Goal: Transaction & Acquisition: Purchase product/service

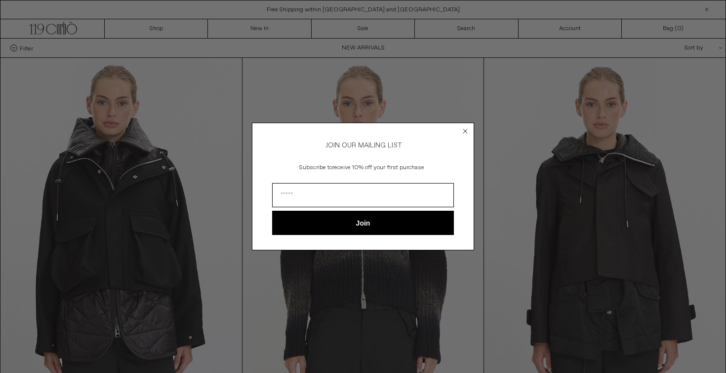
click at [464, 127] on circle "Close dialog" at bounding box center [465, 130] width 9 height 9
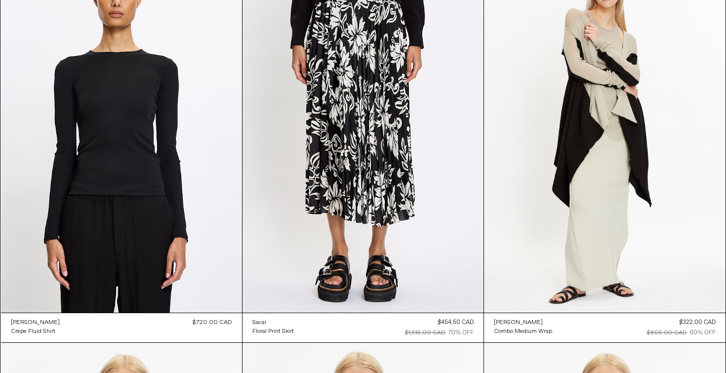
scroll to position [55319, 0]
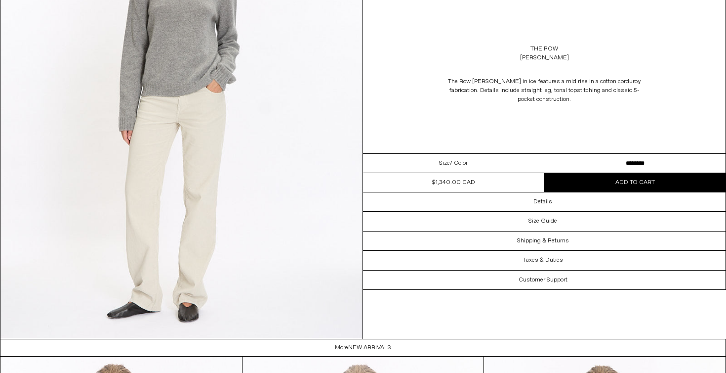
scroll to position [1510, 0]
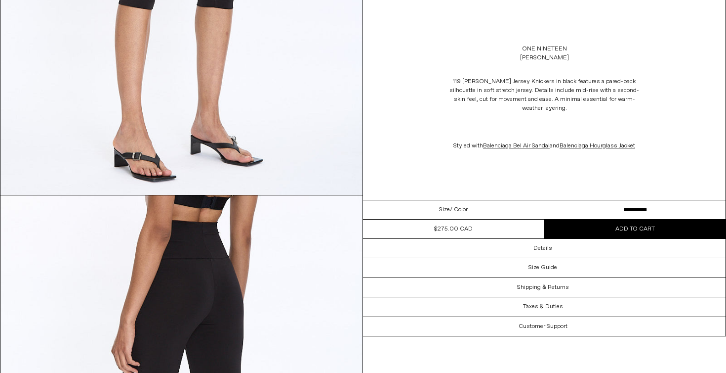
scroll to position [974, 0]
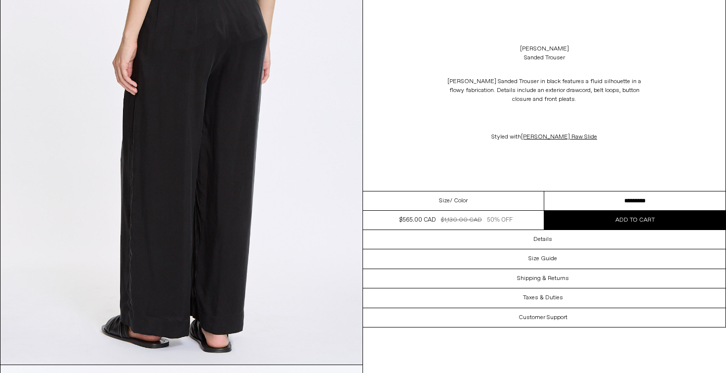
scroll to position [931, 0]
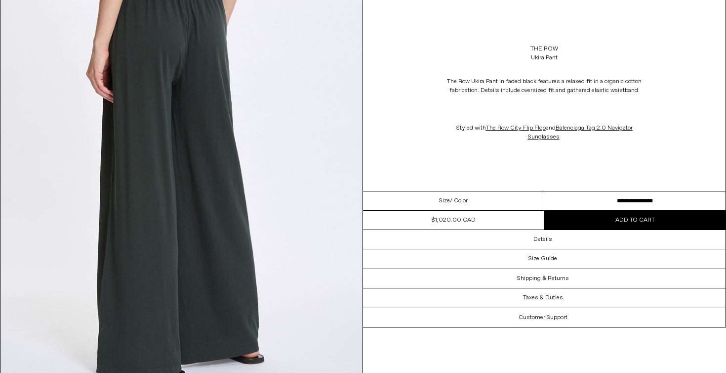
scroll to position [936, 0]
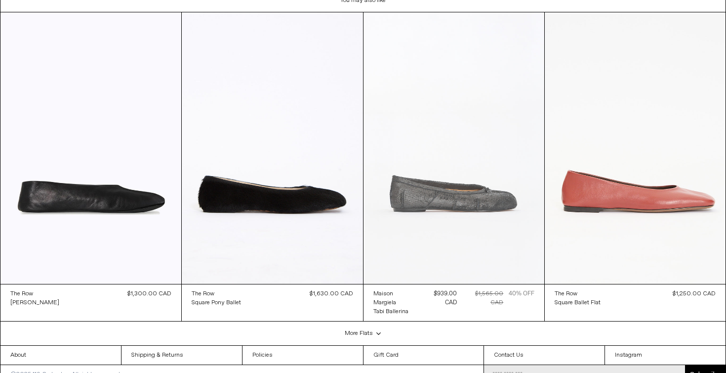
scroll to position [2341, 0]
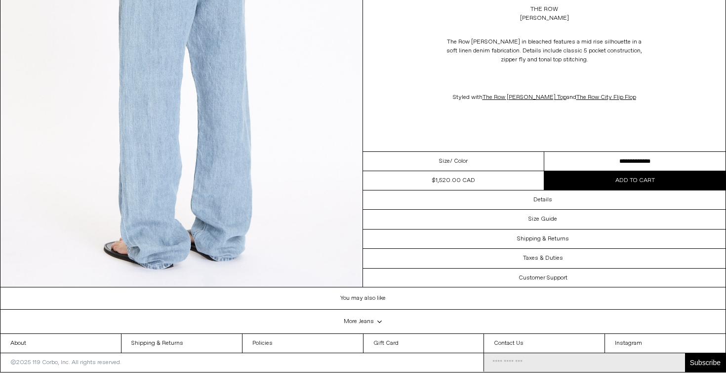
scroll to position [1589, 0]
click at [580, 152] on select "**********" at bounding box center [635, 161] width 181 height 19
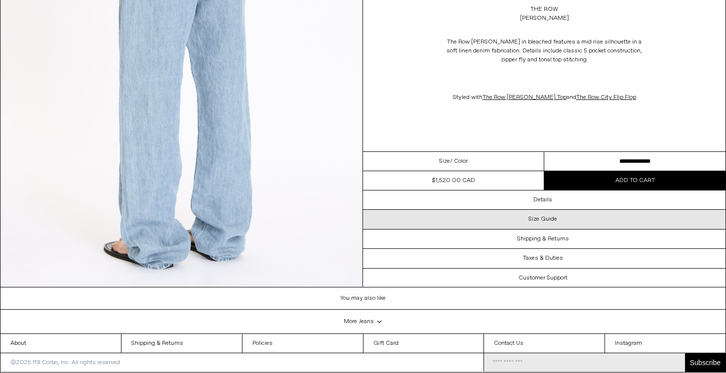
click at [548, 215] on h3 "Size Guide" at bounding box center [543, 218] width 29 height 7
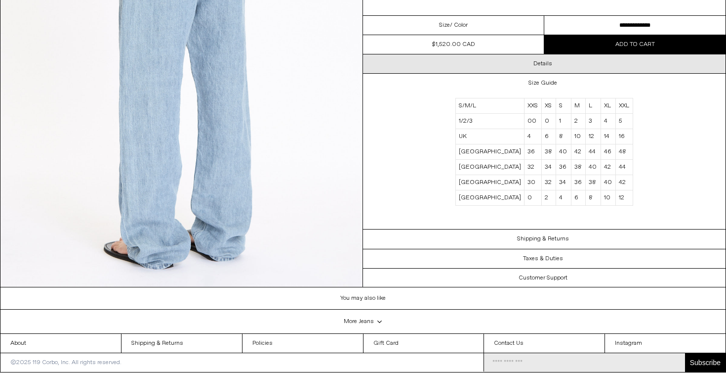
click at [543, 60] on h3 "Details" at bounding box center [543, 63] width 19 height 7
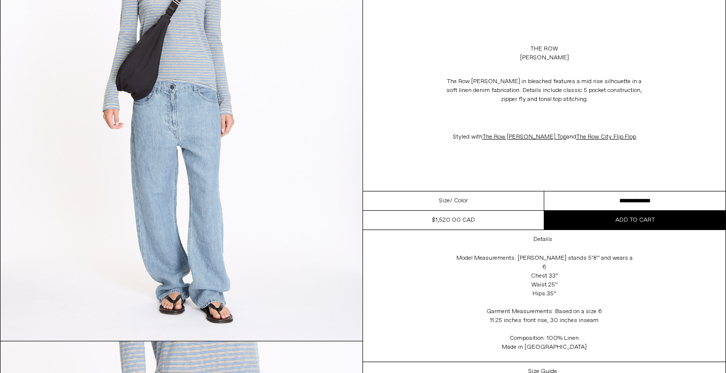
scroll to position [622, 0]
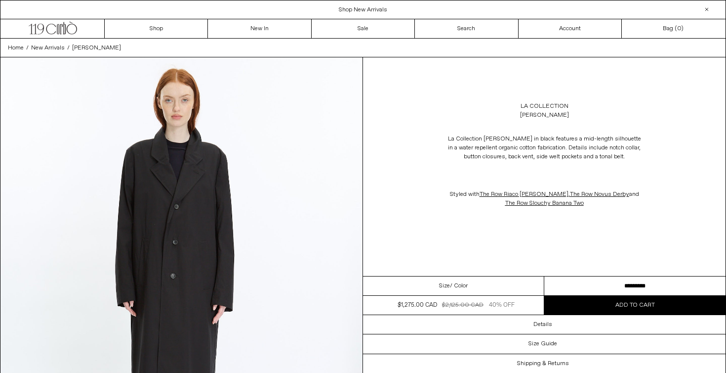
click at [170, 213] on img at bounding box center [181, 283] width 362 height 453
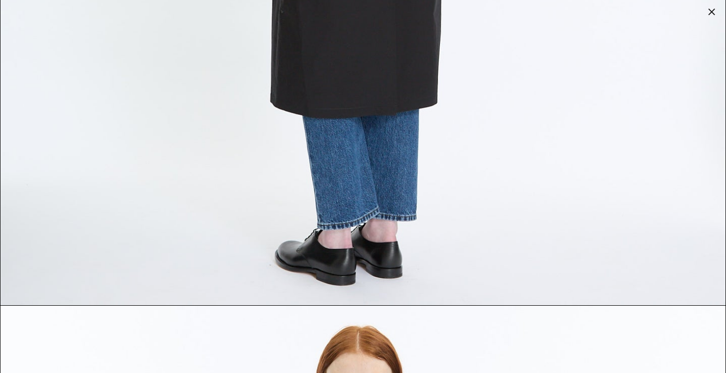
scroll to position [3797, 0]
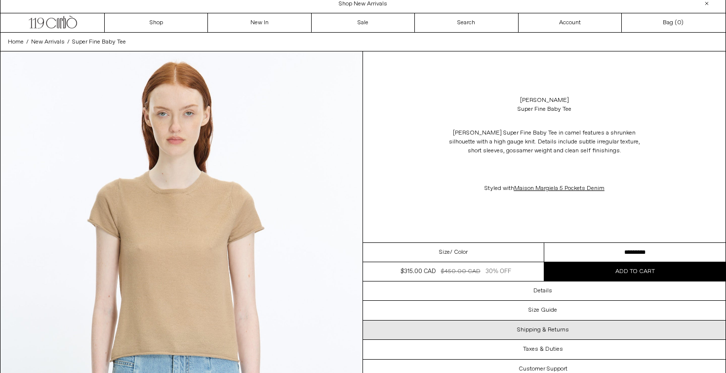
scroll to position [5, 0]
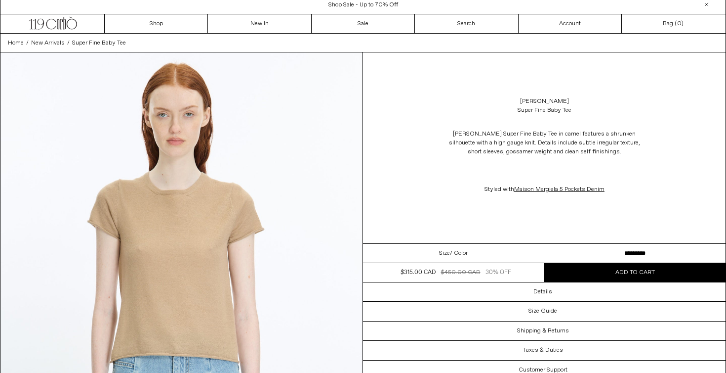
click at [185, 241] on img at bounding box center [181, 278] width 362 height 453
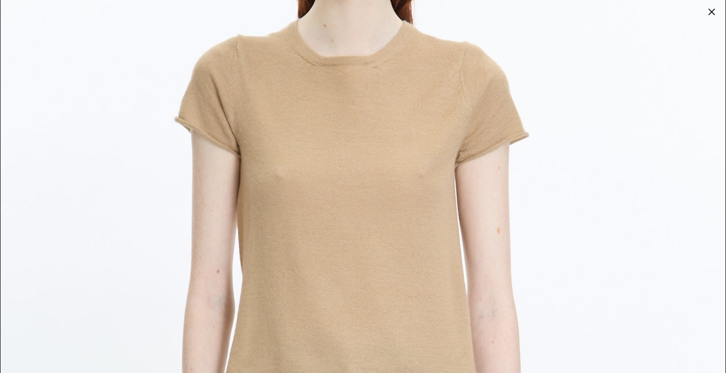
scroll to position [193, 0]
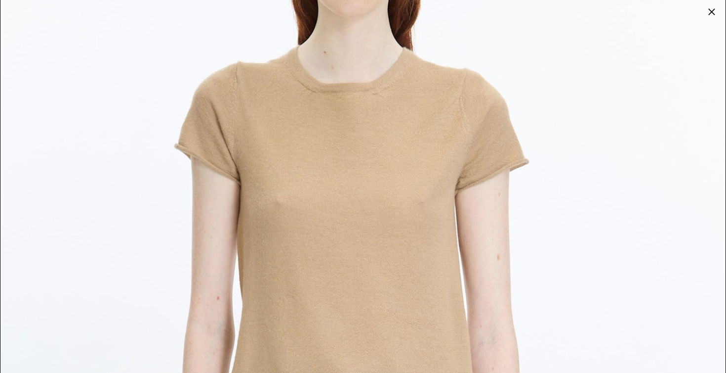
click at [539, 267] on img at bounding box center [362, 261] width 725 height 907
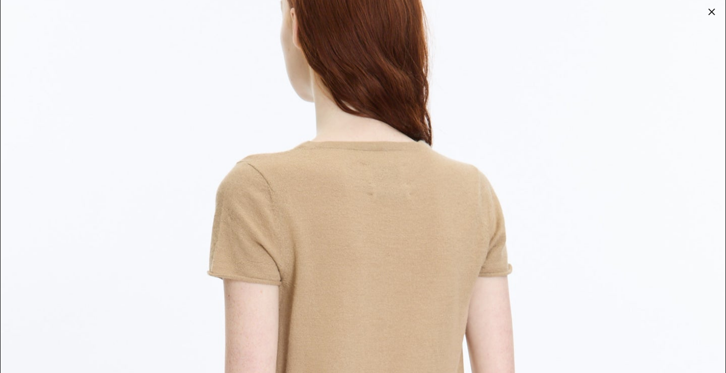
scroll to position [2088, 0]
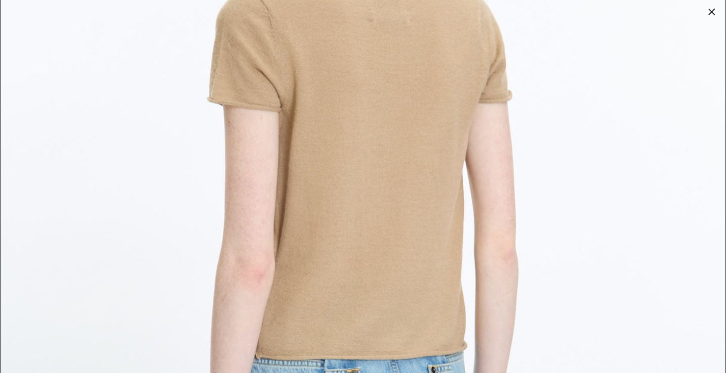
click at [511, 248] on img at bounding box center [362, 180] width 725 height 907
click at [543, 259] on img at bounding box center [362, 180] width 725 height 907
click at [712, 13] on div at bounding box center [712, 12] width 14 height 14
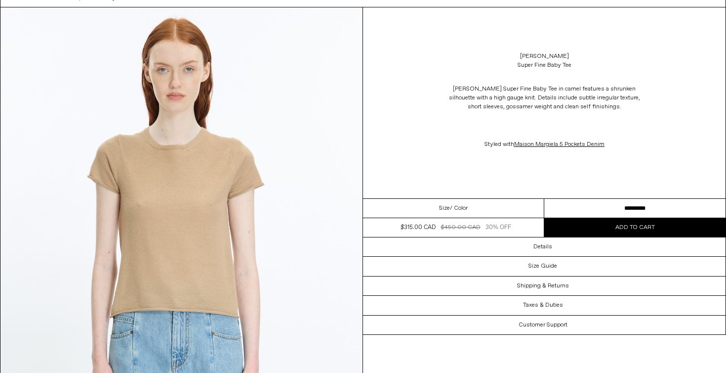
scroll to position [51, 0]
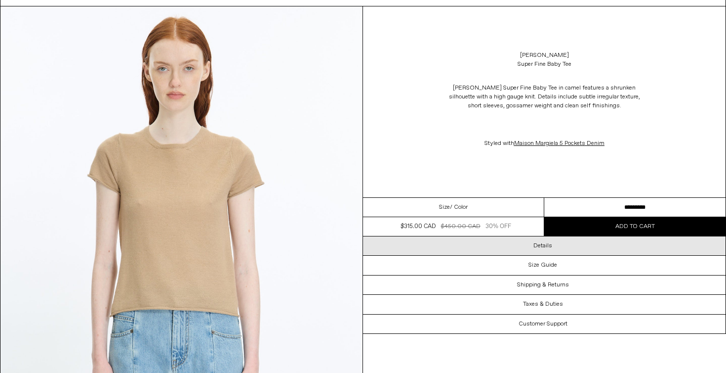
click at [542, 247] on h3 "Details" at bounding box center [543, 245] width 19 height 7
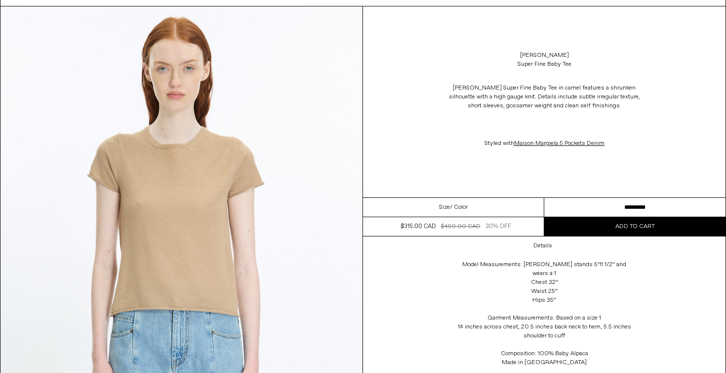
scroll to position [59, 0]
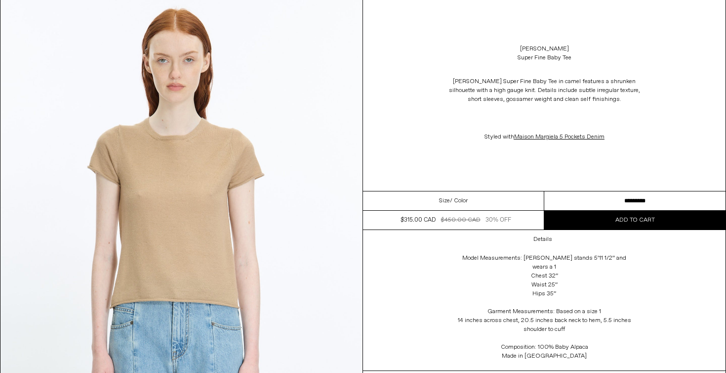
click at [632, 139] on p "Styled with Maison Margiela 5 Pockets Denim" at bounding box center [545, 136] width 198 height 19
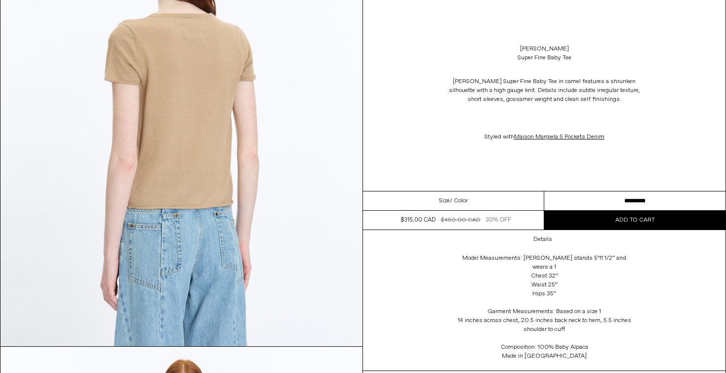
scroll to position [1070, 0]
click at [607, 199] on select "**********" at bounding box center [635, 200] width 181 height 19
select select "**********"
click at [614, 219] on button "Add to cart" at bounding box center [635, 220] width 181 height 19
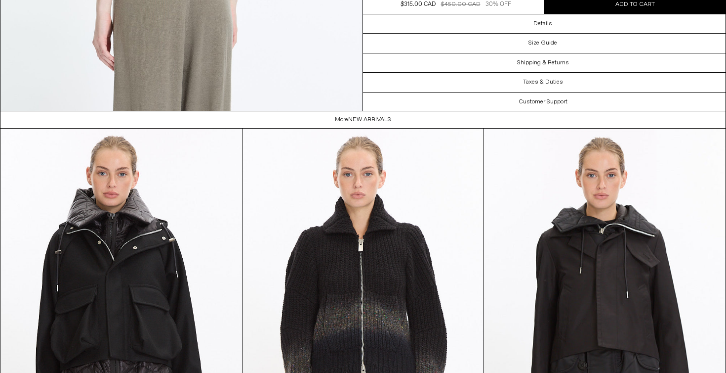
scroll to position [1124, 0]
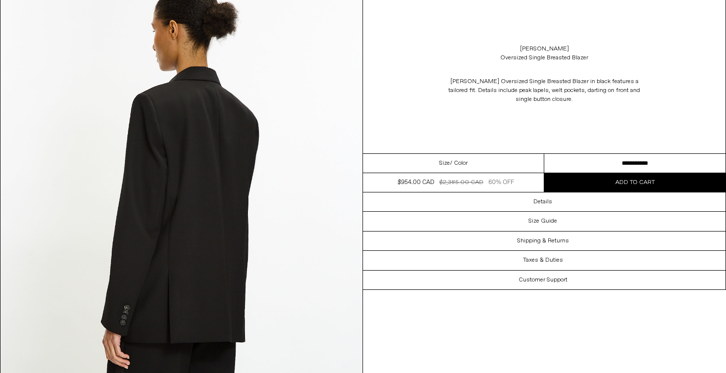
scroll to position [1119, 0]
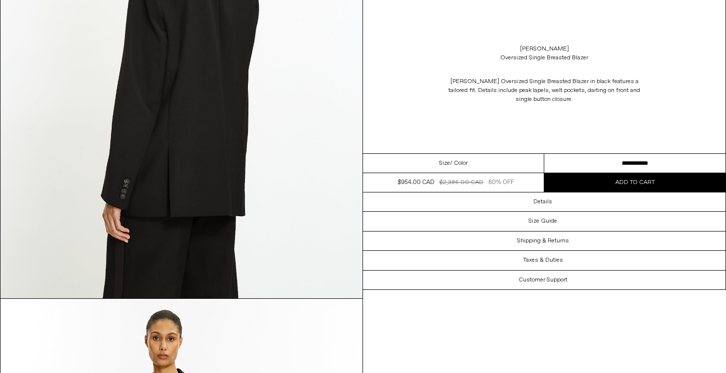
click at [574, 170] on select "**********" at bounding box center [635, 163] width 181 height 19
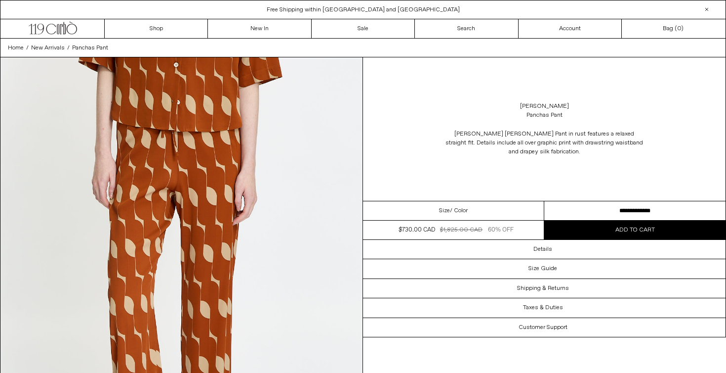
click at [586, 208] on select "**********" at bounding box center [635, 210] width 181 height 19
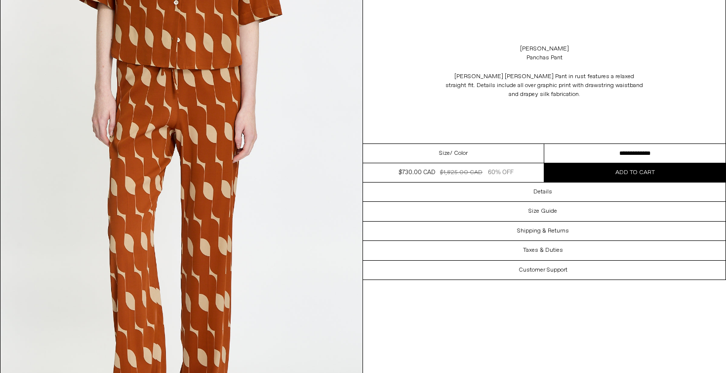
scroll to position [173, 0]
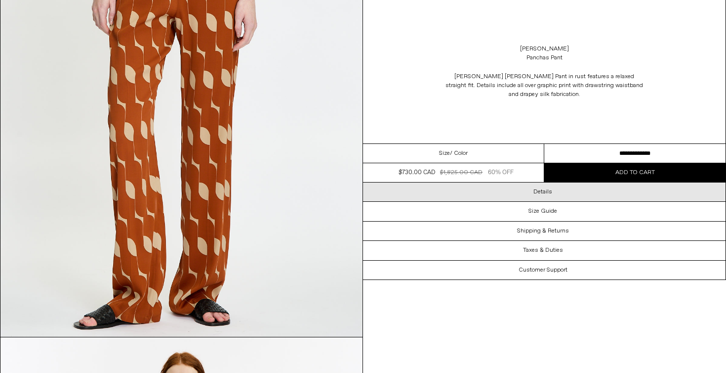
click at [541, 198] on div "Details" at bounding box center [544, 191] width 363 height 19
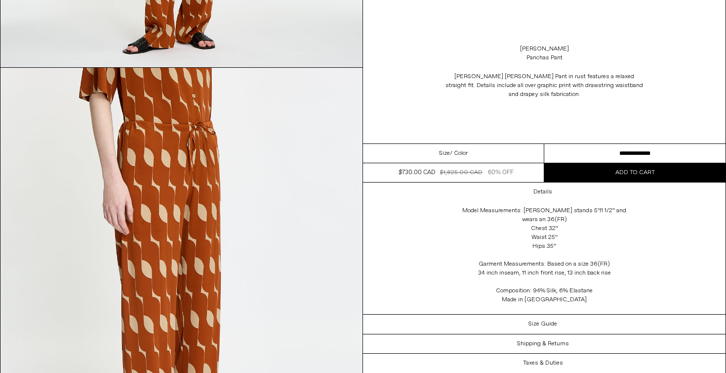
scroll to position [799, 0]
